Goal: Information Seeking & Learning: Check status

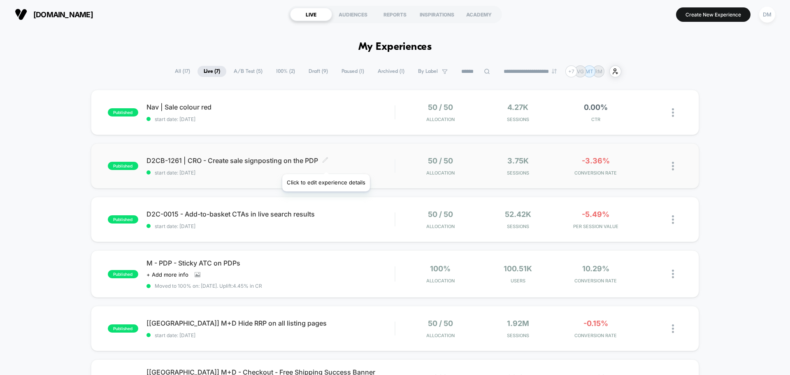
click at [326, 164] on span at bounding box center [325, 161] width 6 height 8
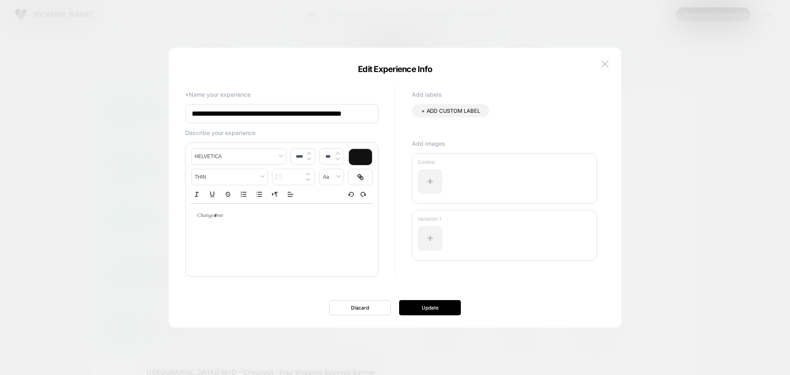
scroll to position [0, 9]
click at [602, 63] on img at bounding box center [604, 63] width 7 height 7
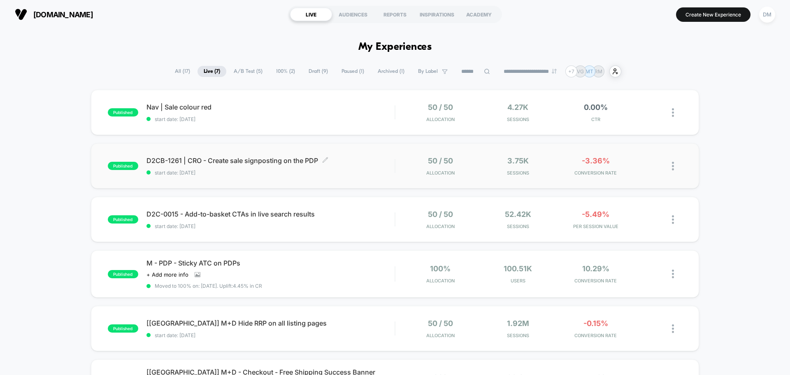
click at [209, 160] on span "D2CB-1261 | CRO - Create sale signposting on the PDP Click to edit experience d…" at bounding box center [271, 160] width 248 height 8
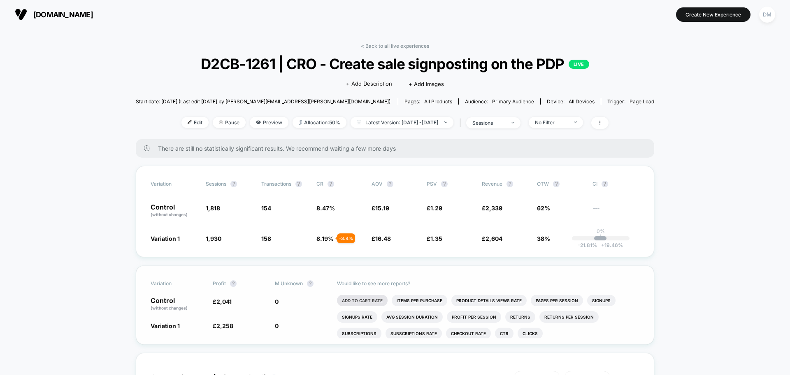
click at [359, 300] on li "Add To Cart Rate" at bounding box center [362, 301] width 51 height 12
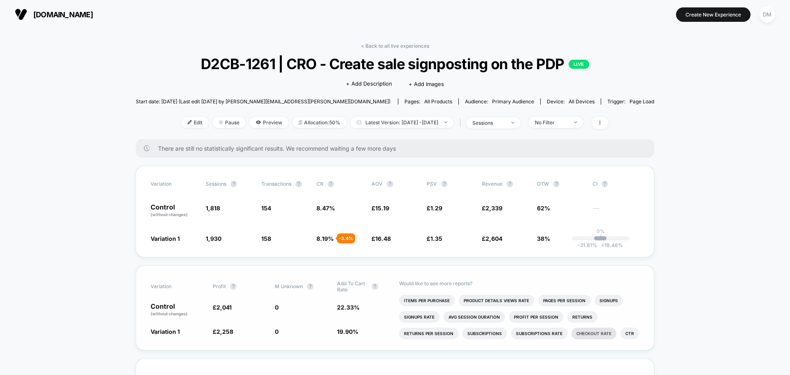
click at [580, 331] on li "Checkout Rate" at bounding box center [594, 334] width 45 height 12
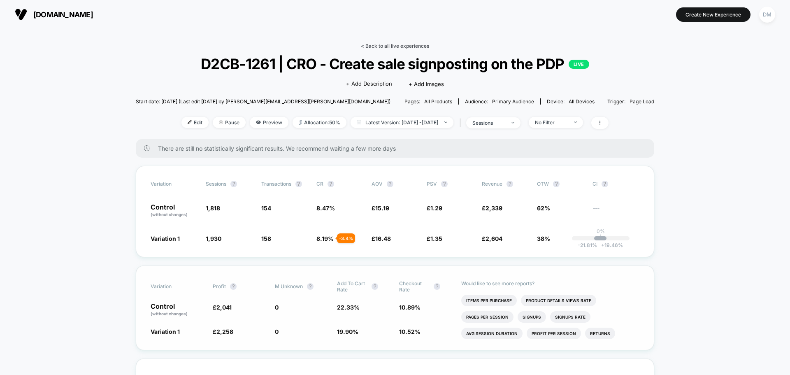
click at [412, 47] on link "< Back to all live experiences" at bounding box center [395, 46] width 68 height 6
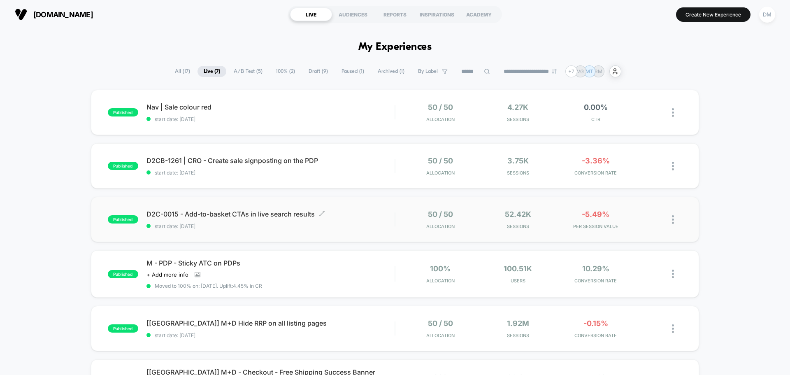
click at [246, 228] on span "start date: [DATE]" at bounding box center [271, 226] width 248 height 6
